Goal: Task Accomplishment & Management: Manage account settings

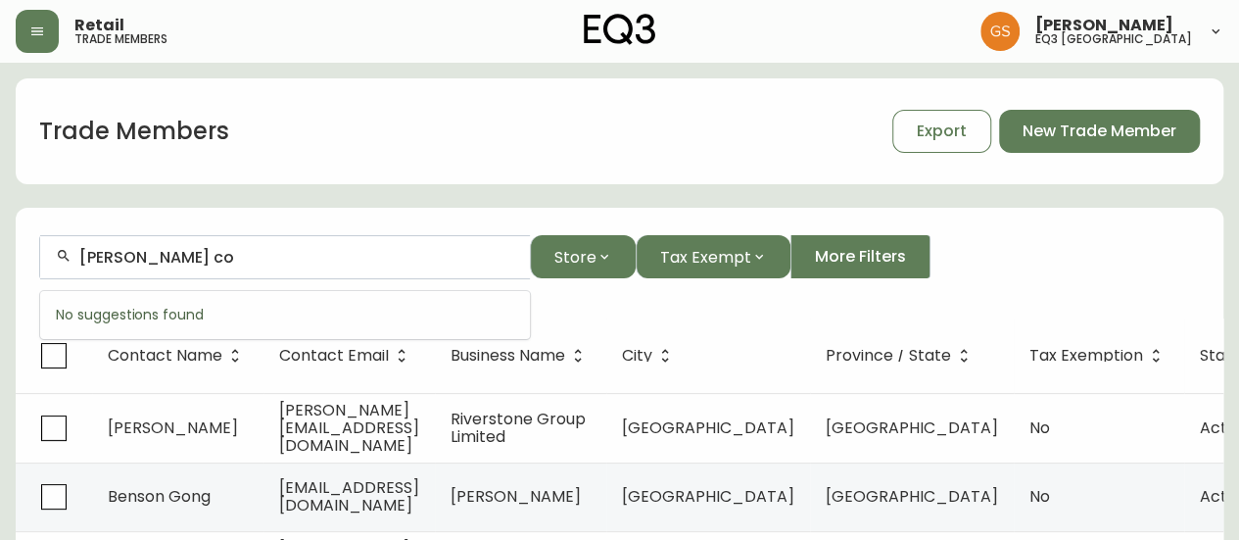
drag, startPoint x: 0, startPoint y: 0, endPoint x: 48, endPoint y: 256, distance: 260.0
click at [49, 256] on div "[PERSON_NAME] co" at bounding box center [285, 257] width 490 height 44
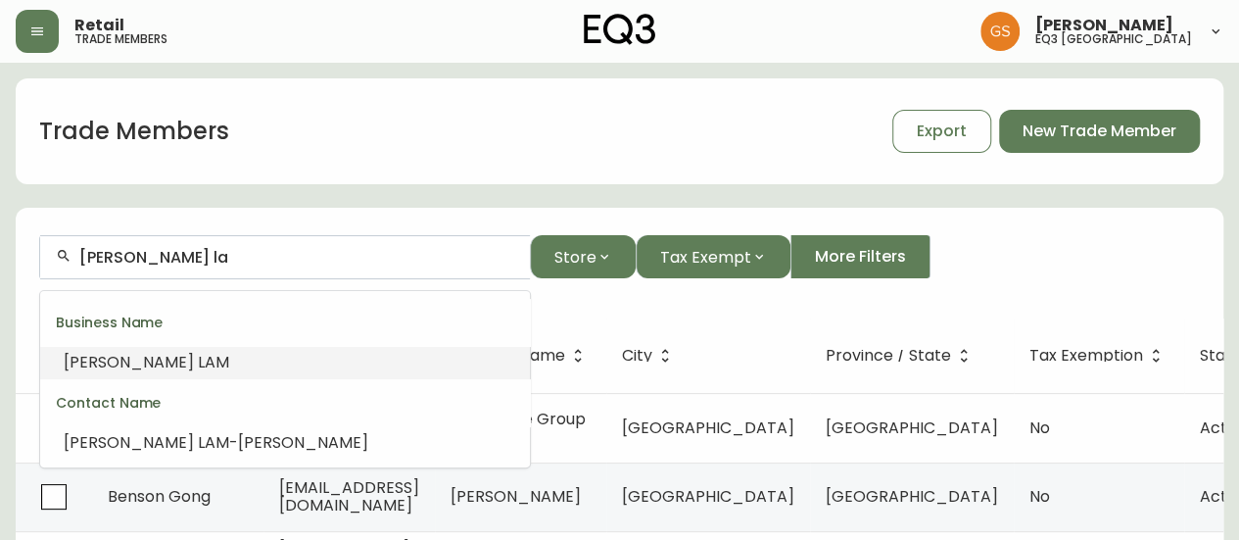
click at [163, 361] on li "[PERSON_NAME] LA M" at bounding box center [285, 362] width 490 height 33
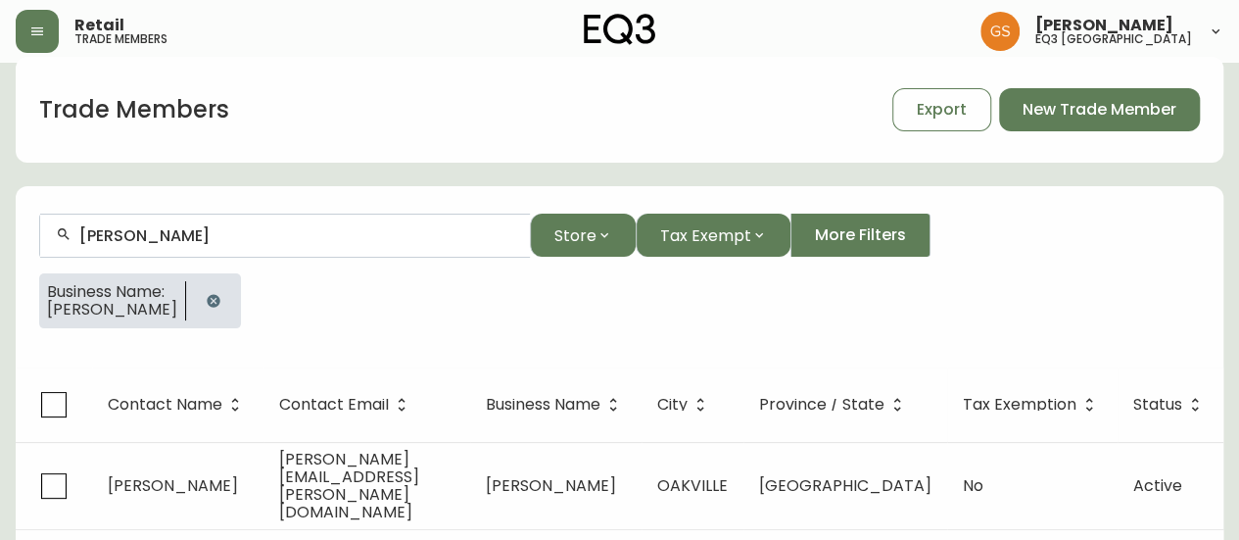
scroll to position [34, 0]
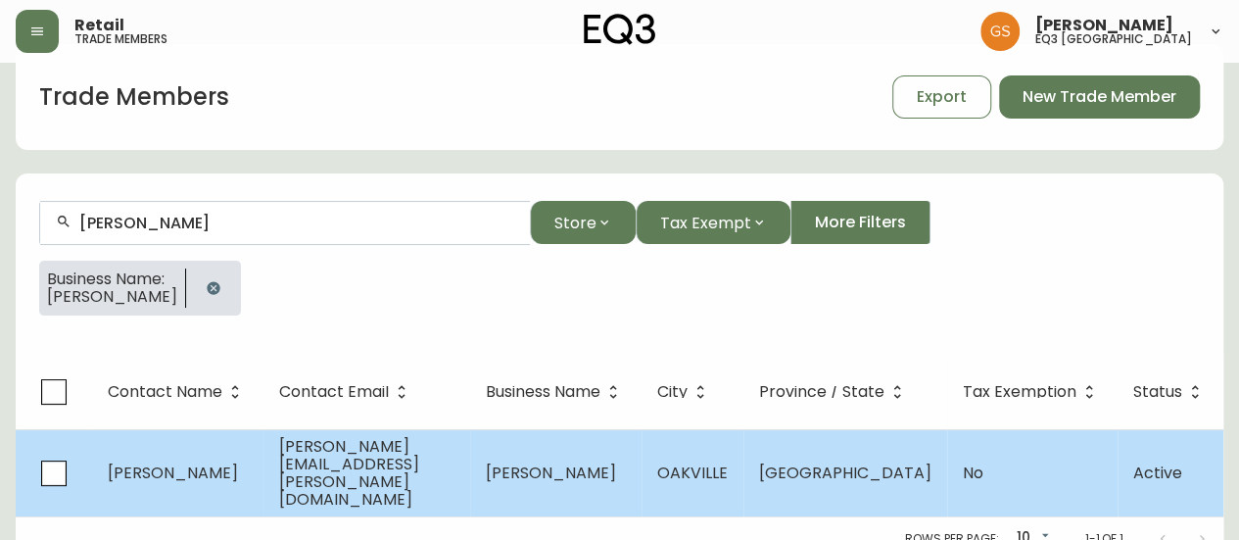
type input "[PERSON_NAME]"
click at [389, 451] on span "[PERSON_NAME][EMAIL_ADDRESS][PERSON_NAME][DOMAIN_NAME]" at bounding box center [349, 472] width 140 height 75
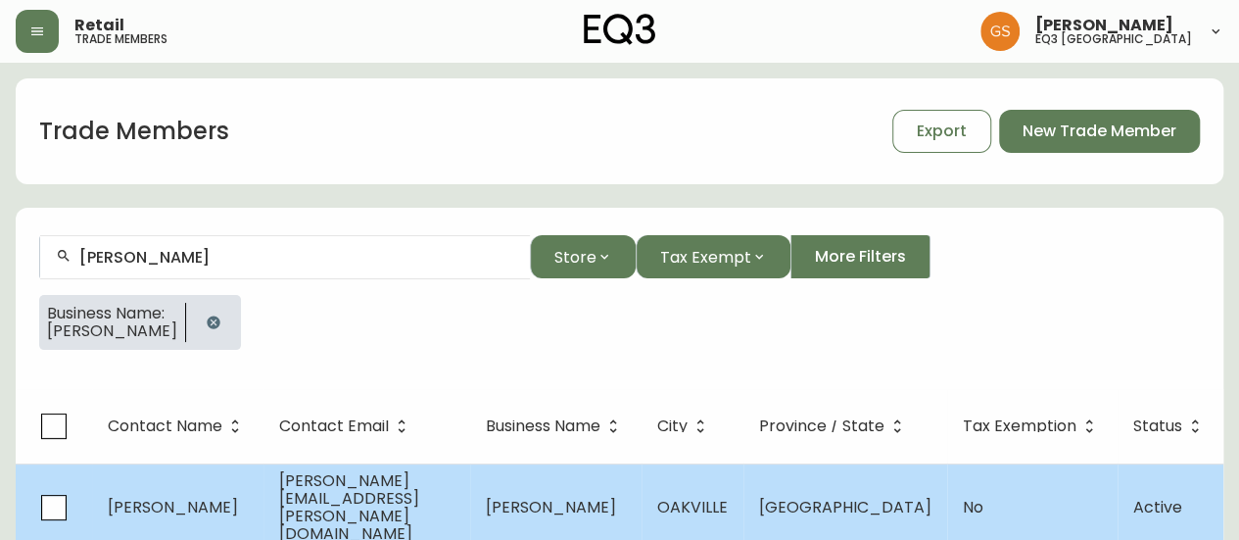
select select "ON"
select select "CA"
select select "CA_EN"
select select "Outreach from a Trade Rep"
select select "Real Estate Agent"
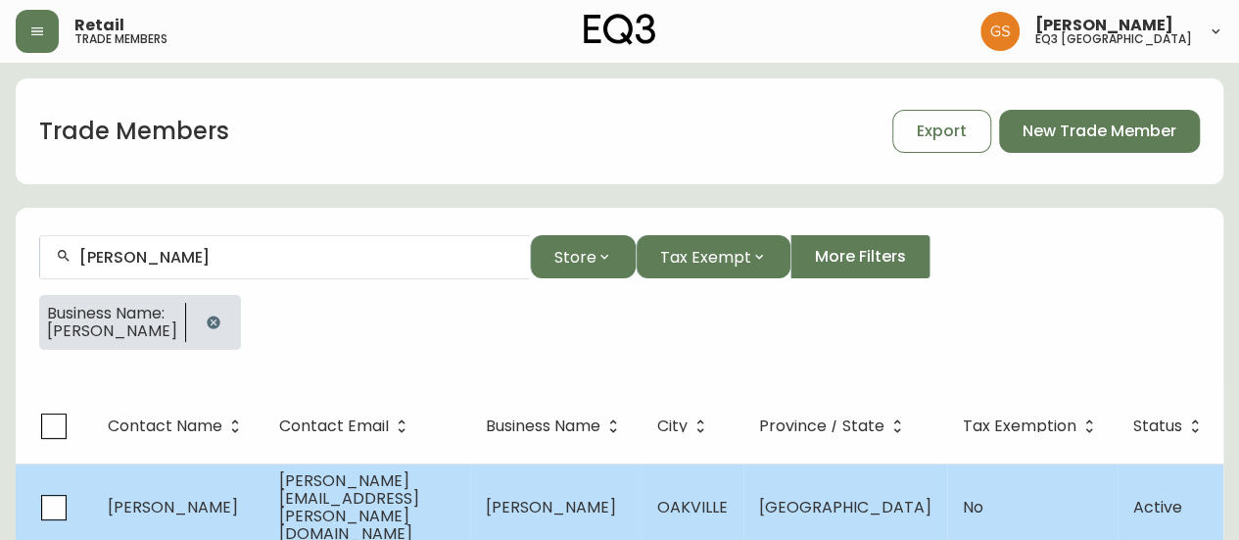
select select "false"
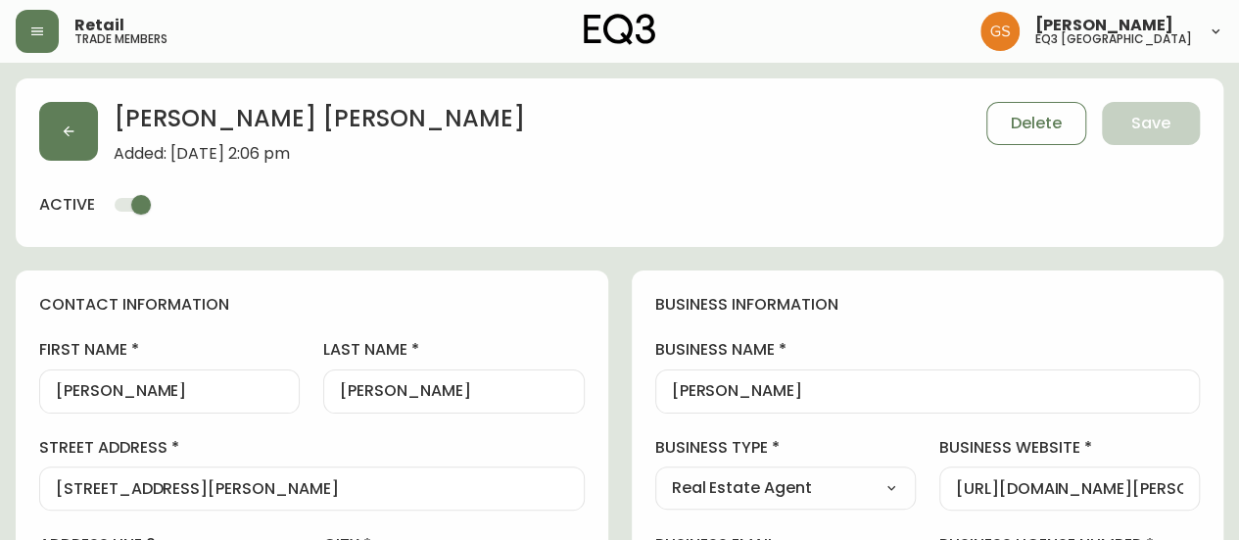
type input "EQ3 [GEOGRAPHIC_DATA]"
select select "cjw10z96q005b6gs00r6w7pwt"
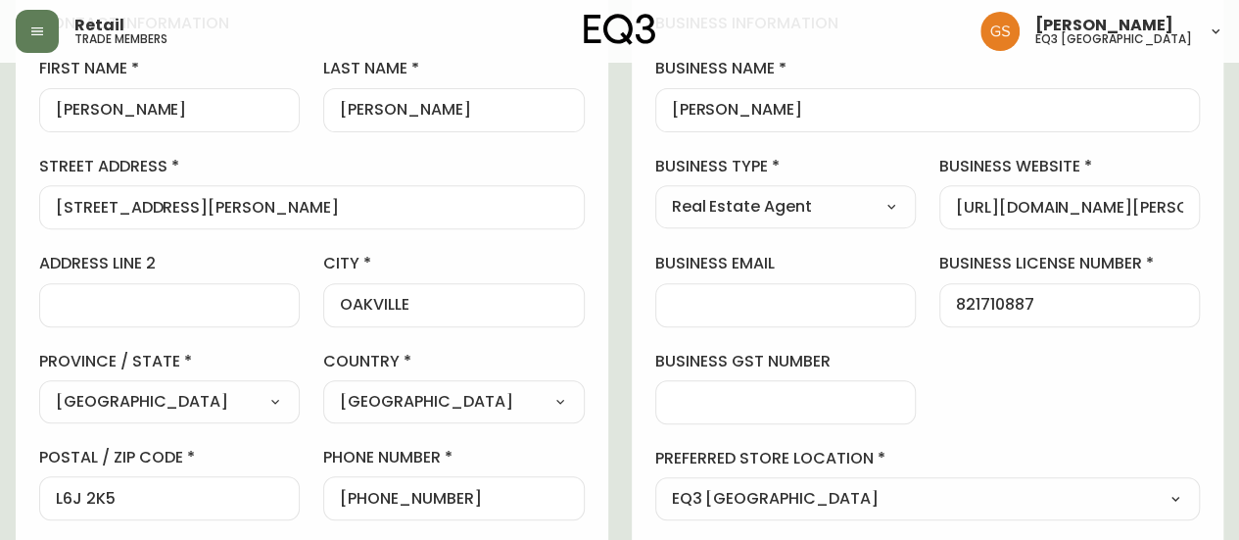
scroll to position [392, 0]
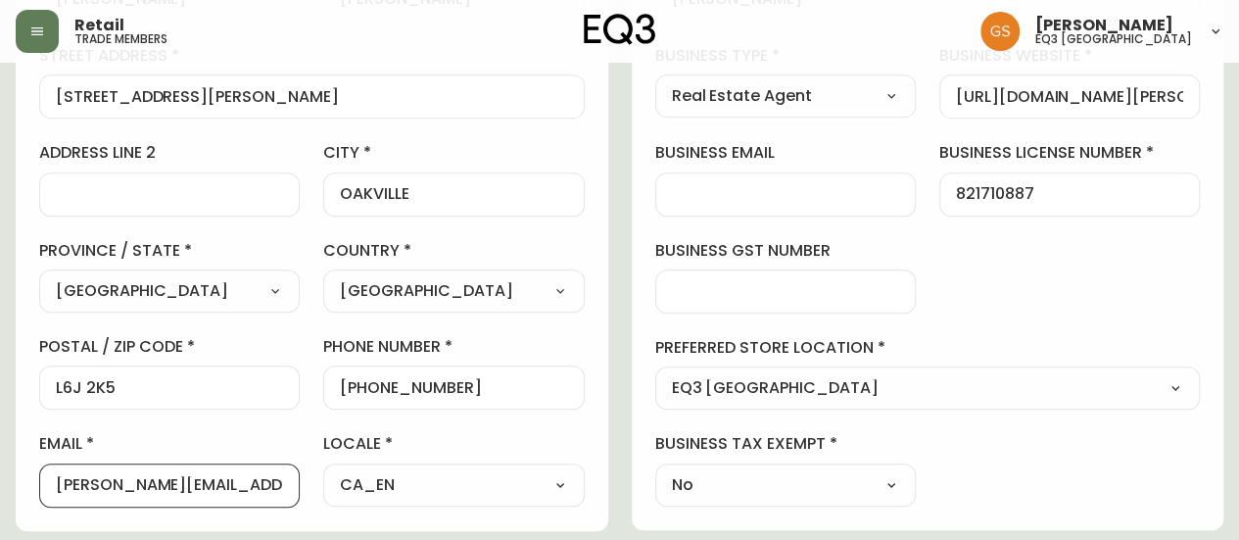
drag, startPoint x: 259, startPoint y: 483, endPoint x: 45, endPoint y: 485, distance: 213.5
click at [45, 485] on div "[PERSON_NAME][EMAIL_ADDRESS][PERSON_NAME][DOMAIN_NAME]" at bounding box center [169, 485] width 260 height 44
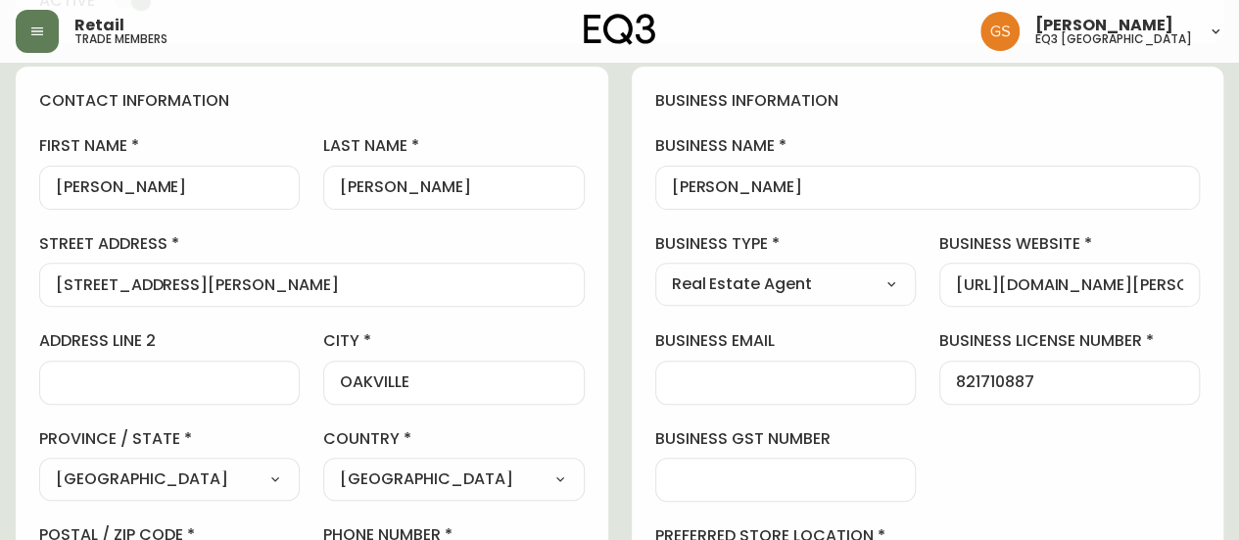
scroll to position [196, 0]
